Goal: Information Seeking & Learning: Learn about a topic

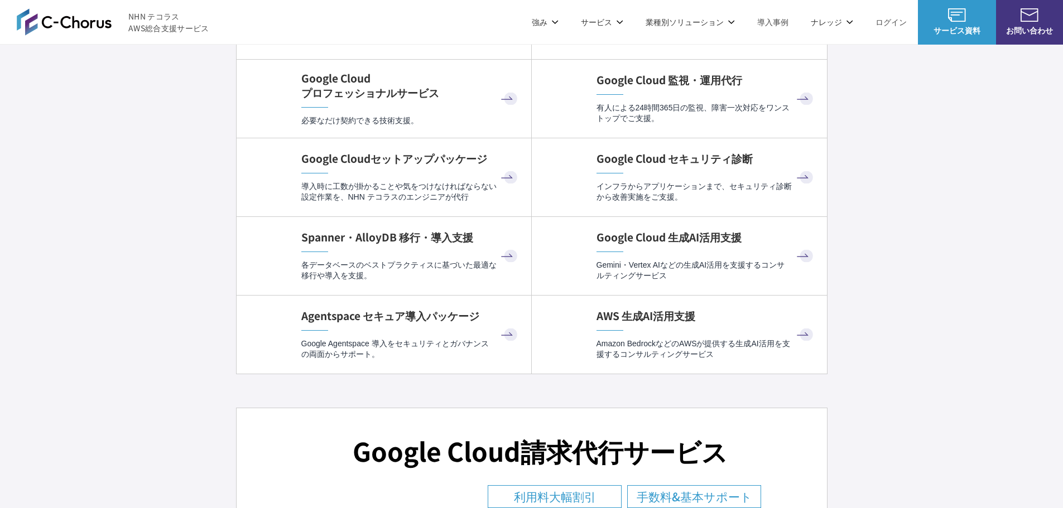
scroll to position [3851, 0]
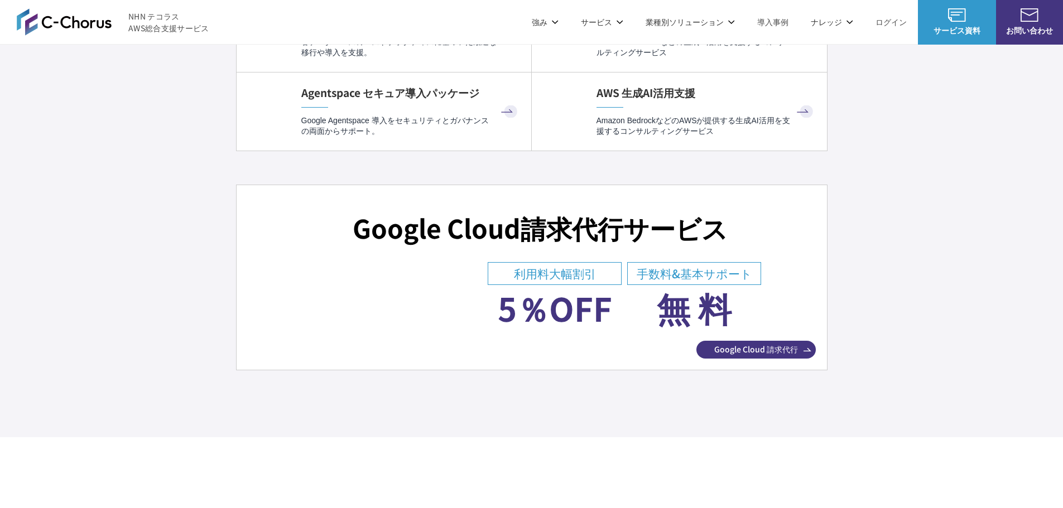
click at [714, 213] on h3 "Google Cloud 請求代行サービス" at bounding box center [540, 228] width 375 height 36
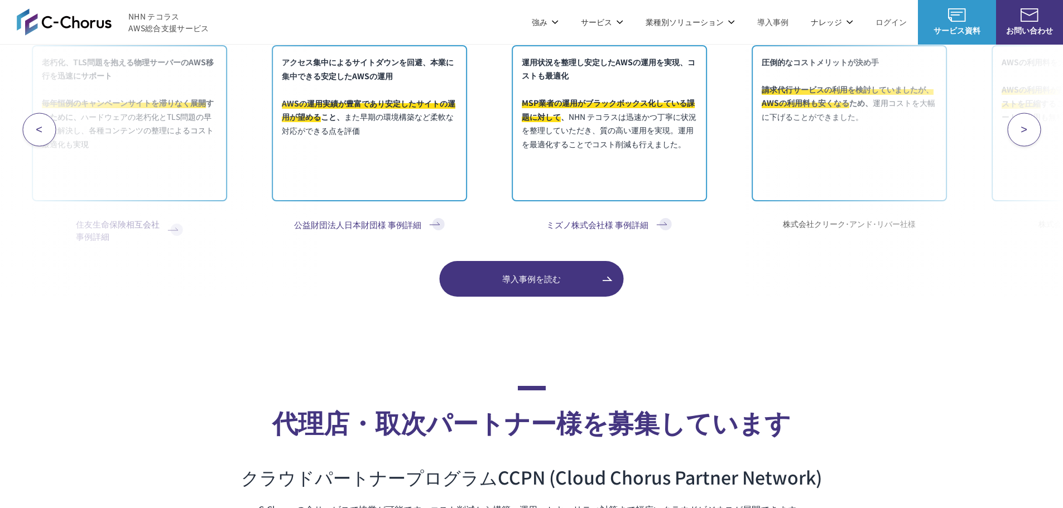
scroll to position [4521, 0]
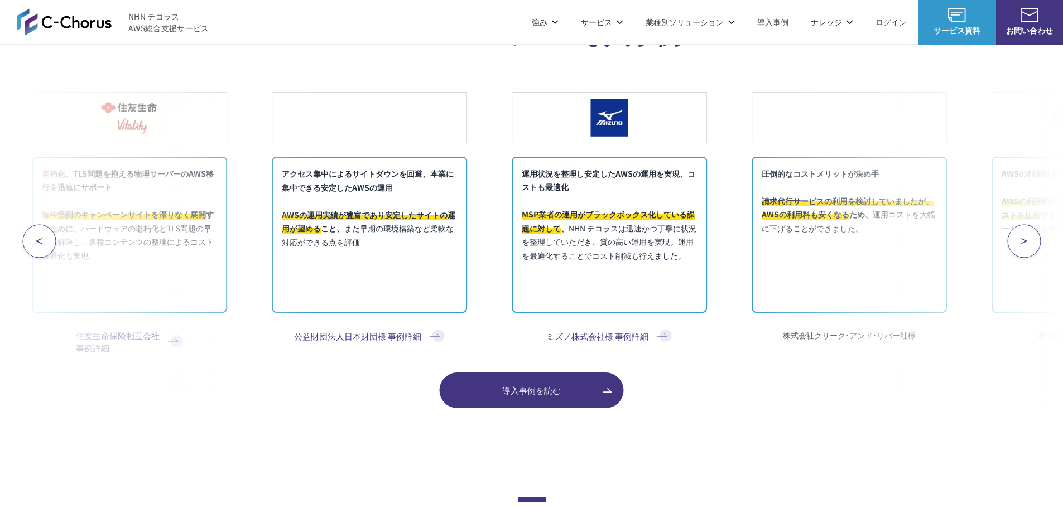
drag, startPoint x: 898, startPoint y: 281, endPoint x: 247, endPoint y: 297, distance: 651.5
click at [252, 294] on div "AWSの利用料を大幅に圧縮 AWSの利用料が割引きされるため、インフラのコストを圧縮 することができました。 ビジネスサポートの費用も無料になるため、大変お得…" at bounding box center [531, 241] width 1063 height 334
click at [1028, 246] on span ">" at bounding box center [1024, 241] width 7 height 13
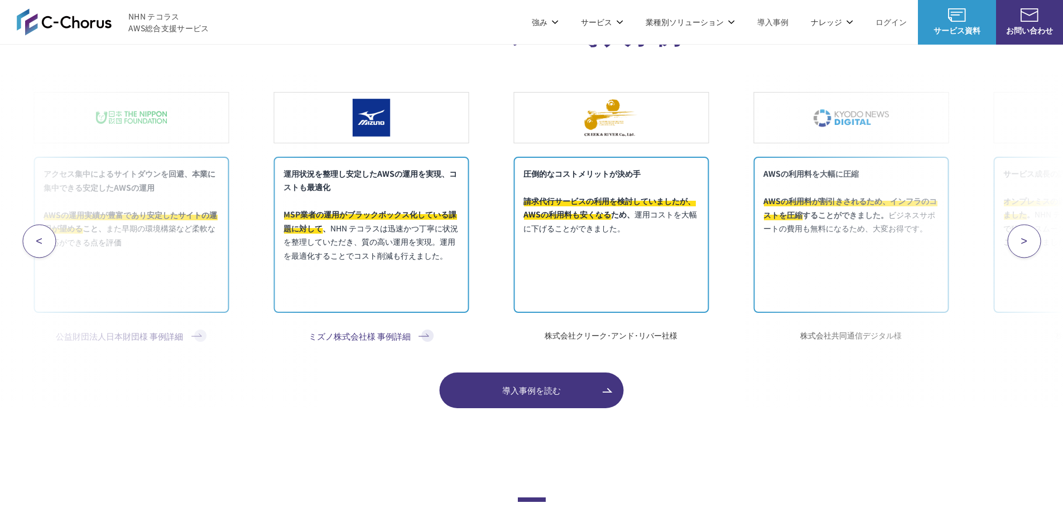
click at [1028, 246] on span ">" at bounding box center [1024, 241] width 7 height 13
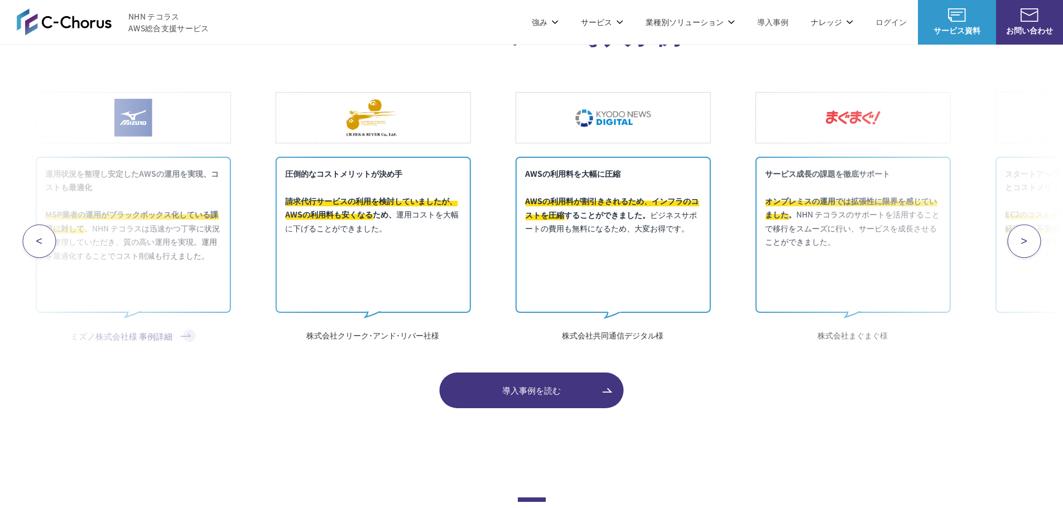
click at [1028, 246] on span ">" at bounding box center [1024, 241] width 7 height 13
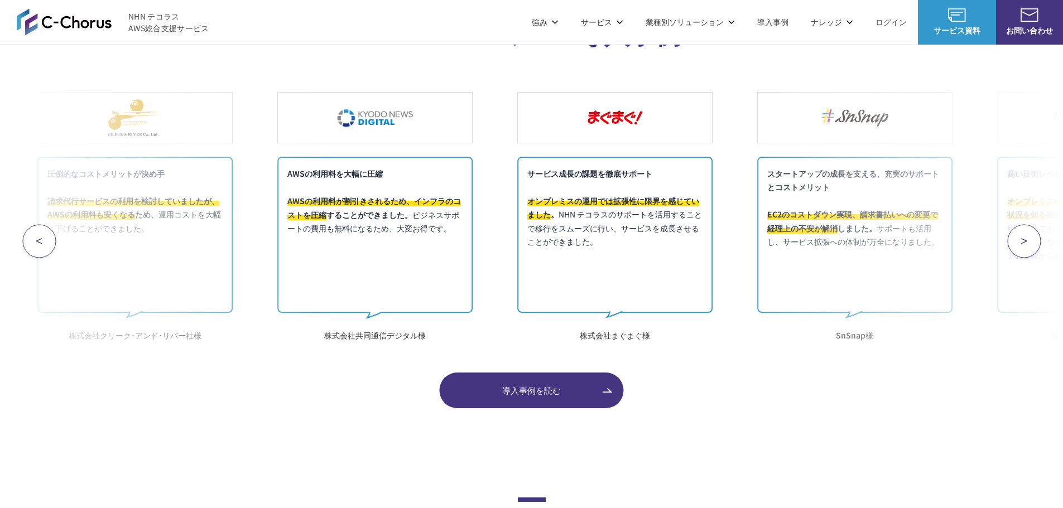
click at [1028, 246] on span ">" at bounding box center [1024, 241] width 7 height 13
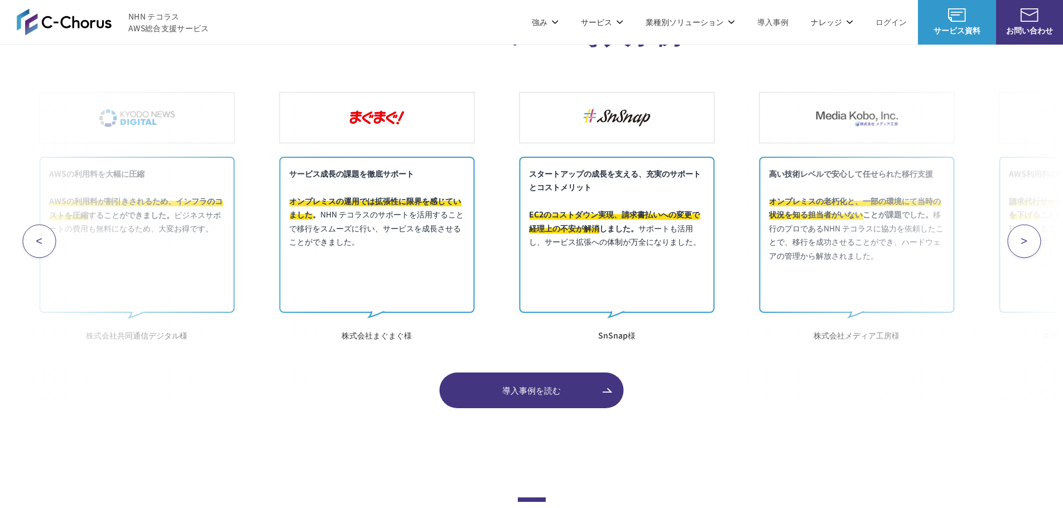
click at [1028, 247] on span ">" at bounding box center [1024, 241] width 7 height 13
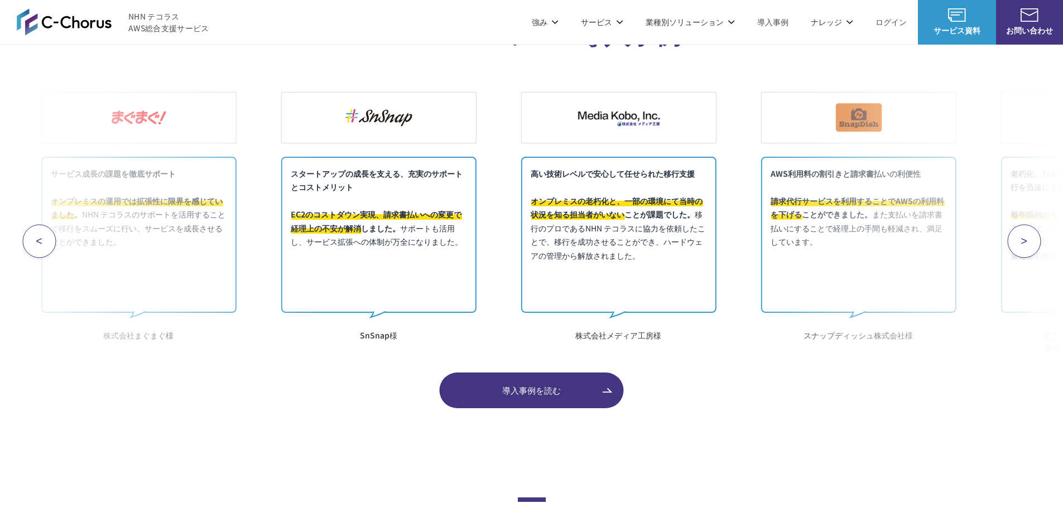
click at [1028, 247] on span ">" at bounding box center [1024, 241] width 7 height 13
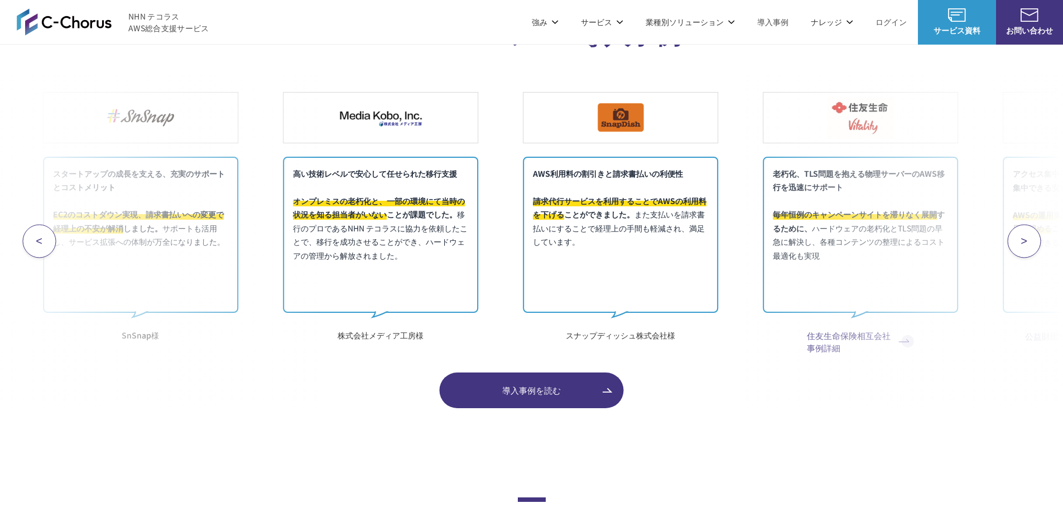
click at [1028, 247] on span ">" at bounding box center [1024, 241] width 7 height 13
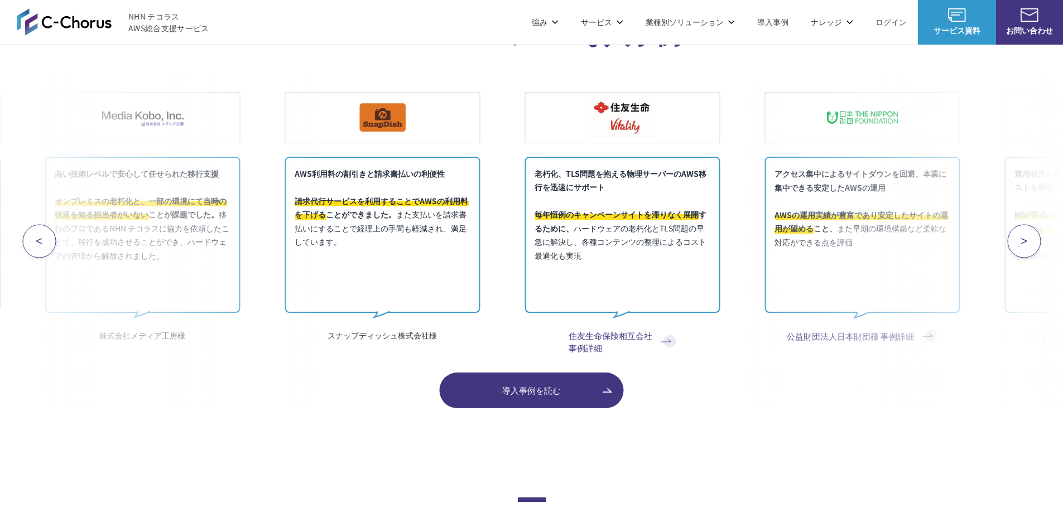
click at [1028, 247] on span ">" at bounding box center [1024, 241] width 7 height 13
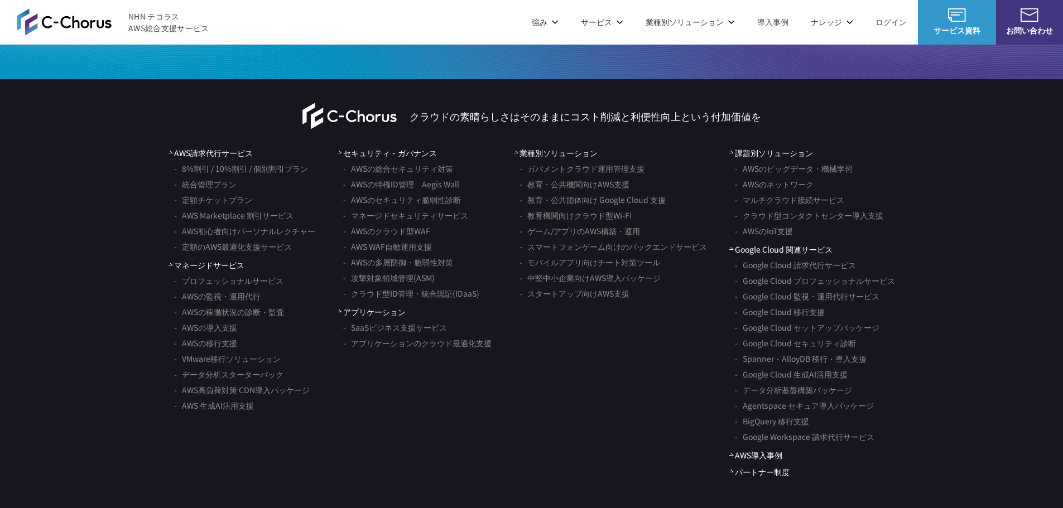
scroll to position [6530, 0]
